Goal: Navigation & Orientation: Go to known website

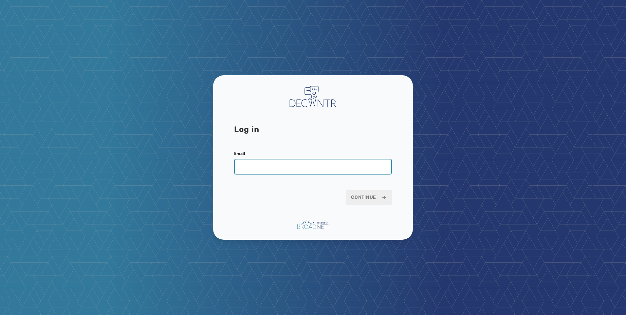
drag, startPoint x: 284, startPoint y: 168, endPoint x: 288, endPoint y: 171, distance: 5.0
click at [284, 168] on input "Email" at bounding box center [313, 167] width 158 height 16
type input "**********"
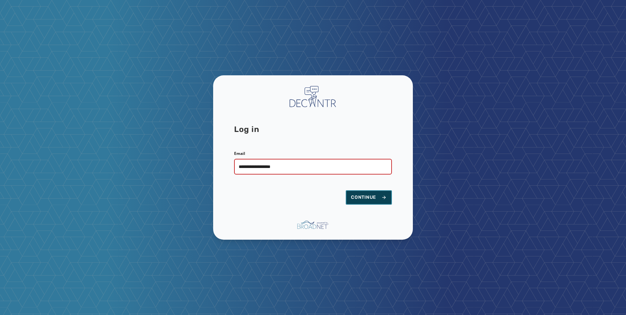
click at [368, 200] on span "Continue" at bounding box center [369, 197] width 36 height 7
